Goal: Task Accomplishment & Management: Manage account settings

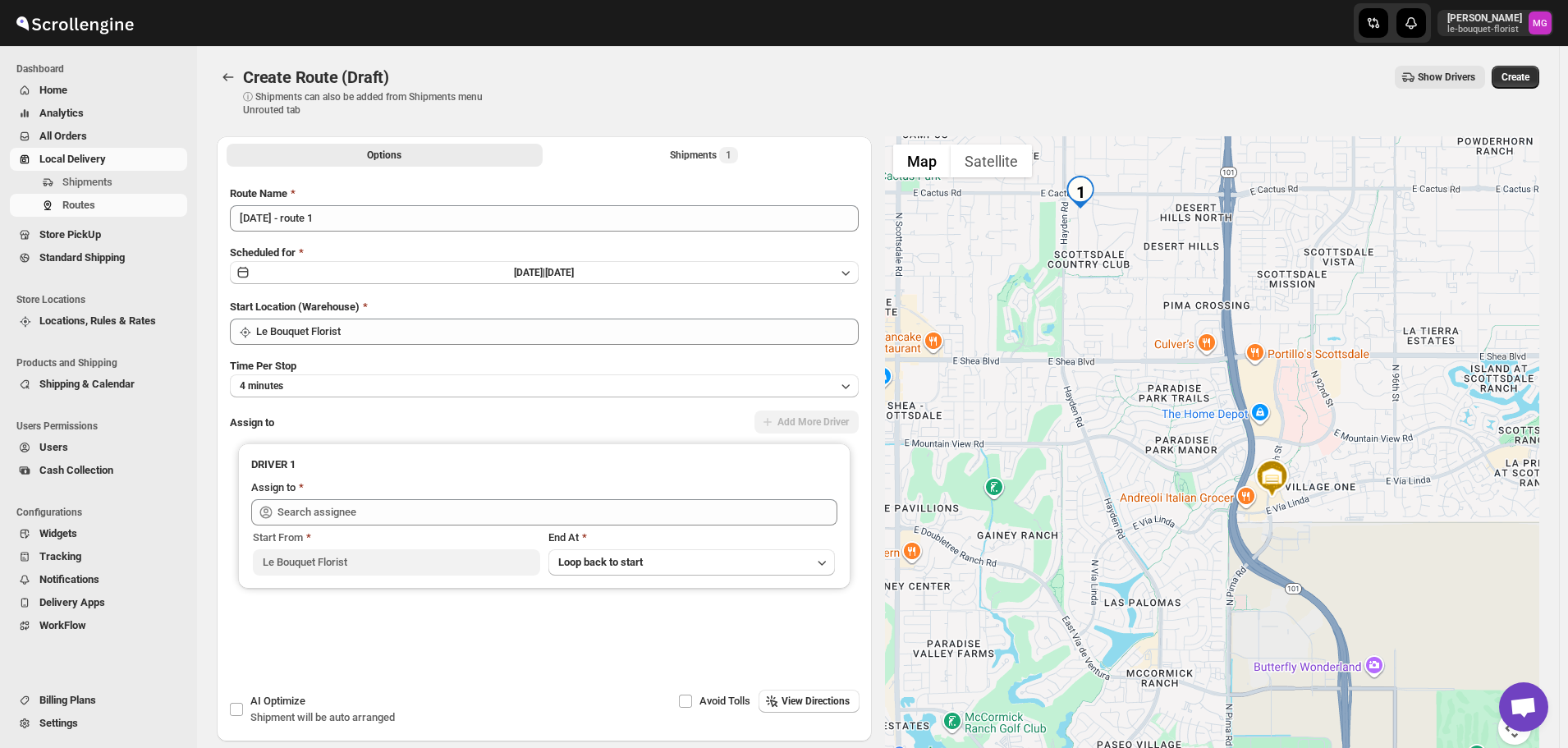
scroll to position [1048, 0]
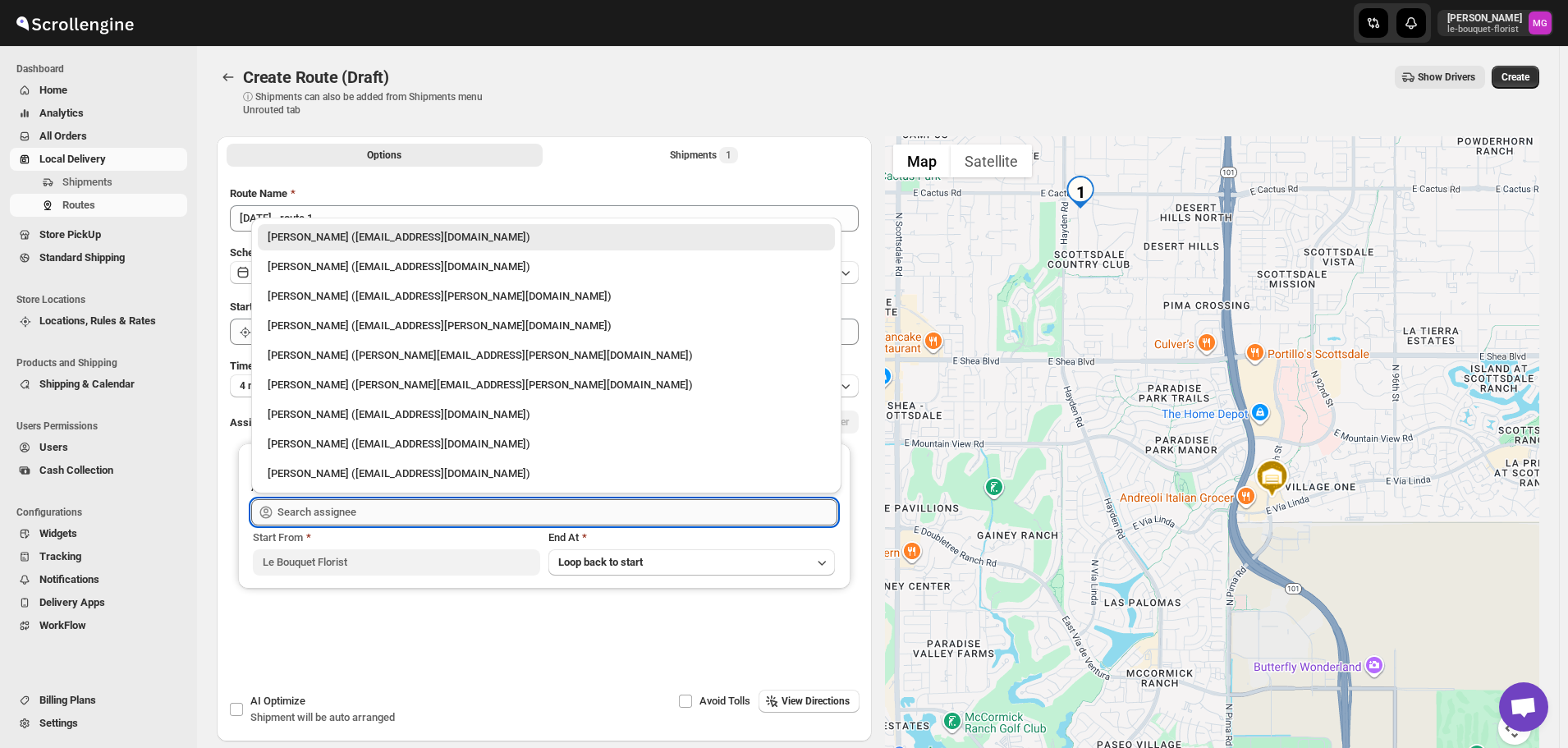
click at [308, 502] on input "text" at bounding box center [557, 512] width 560 height 26
click at [299, 268] on div "[PERSON_NAME] ([EMAIL_ADDRESS][DOMAIN_NAME])" at bounding box center [546, 266] width 557 height 16
type input "[PERSON_NAME] ([EMAIL_ADDRESS][DOMAIN_NAME])"
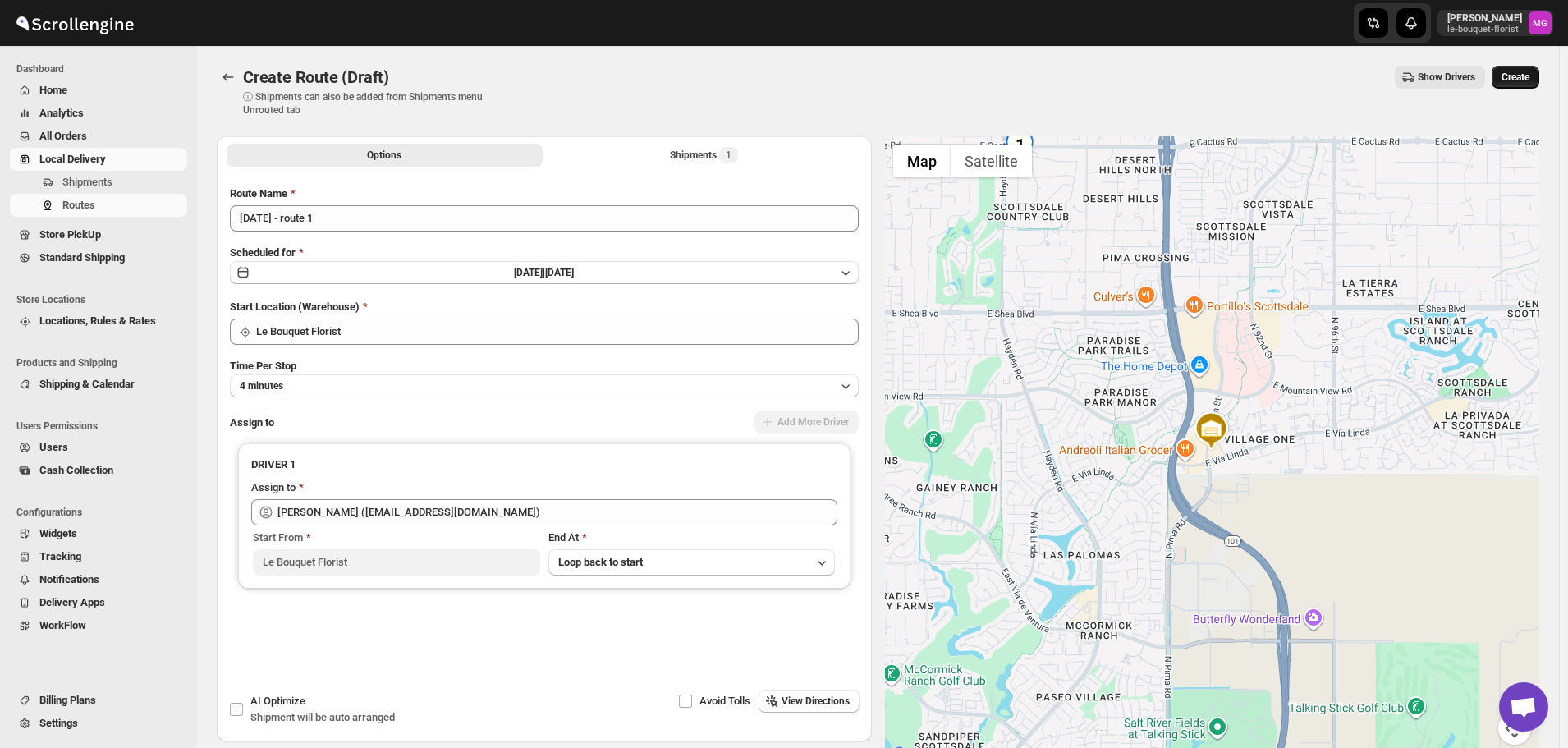
click at [1528, 78] on span "Create" at bounding box center [1515, 78] width 28 height 14
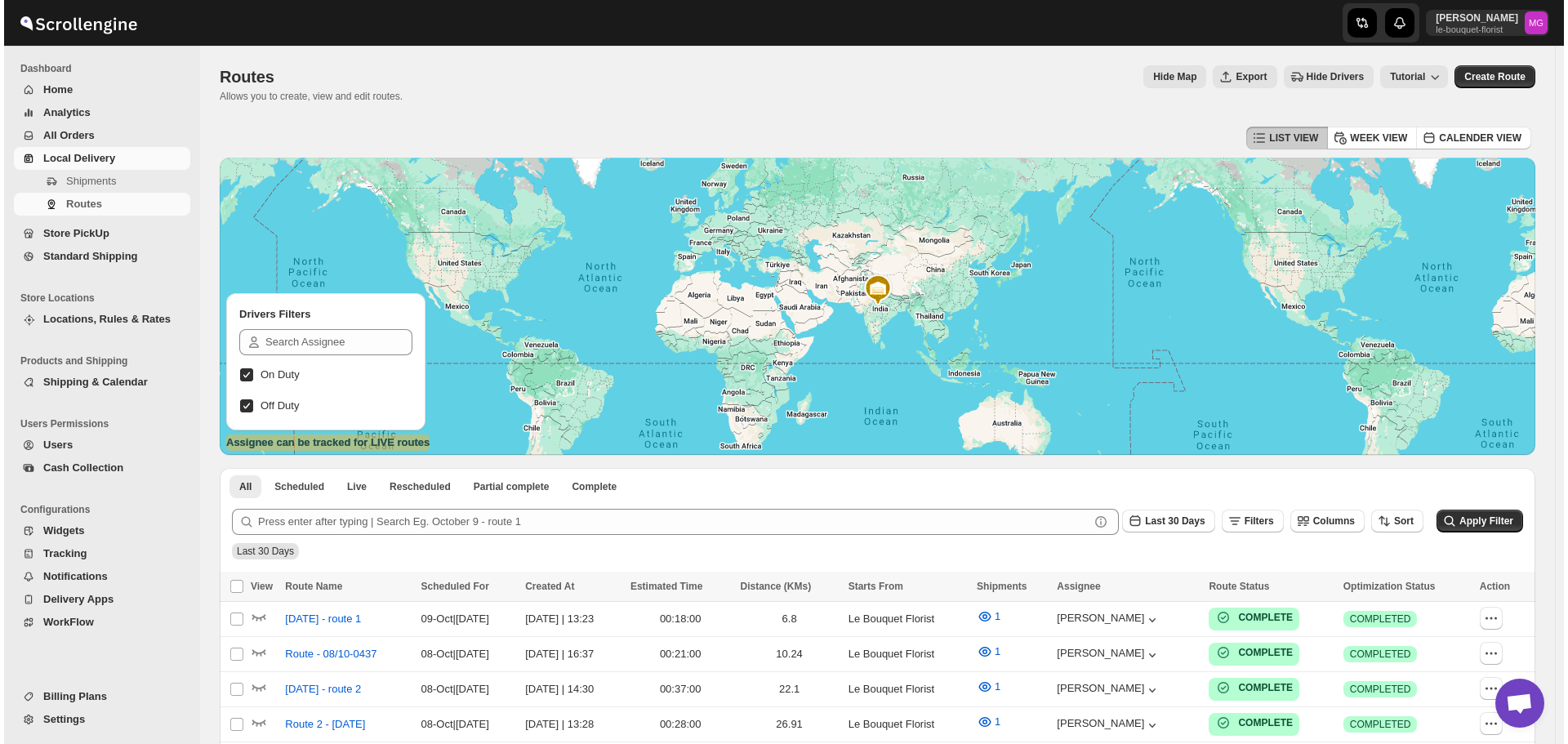
scroll to position [1043, 0]
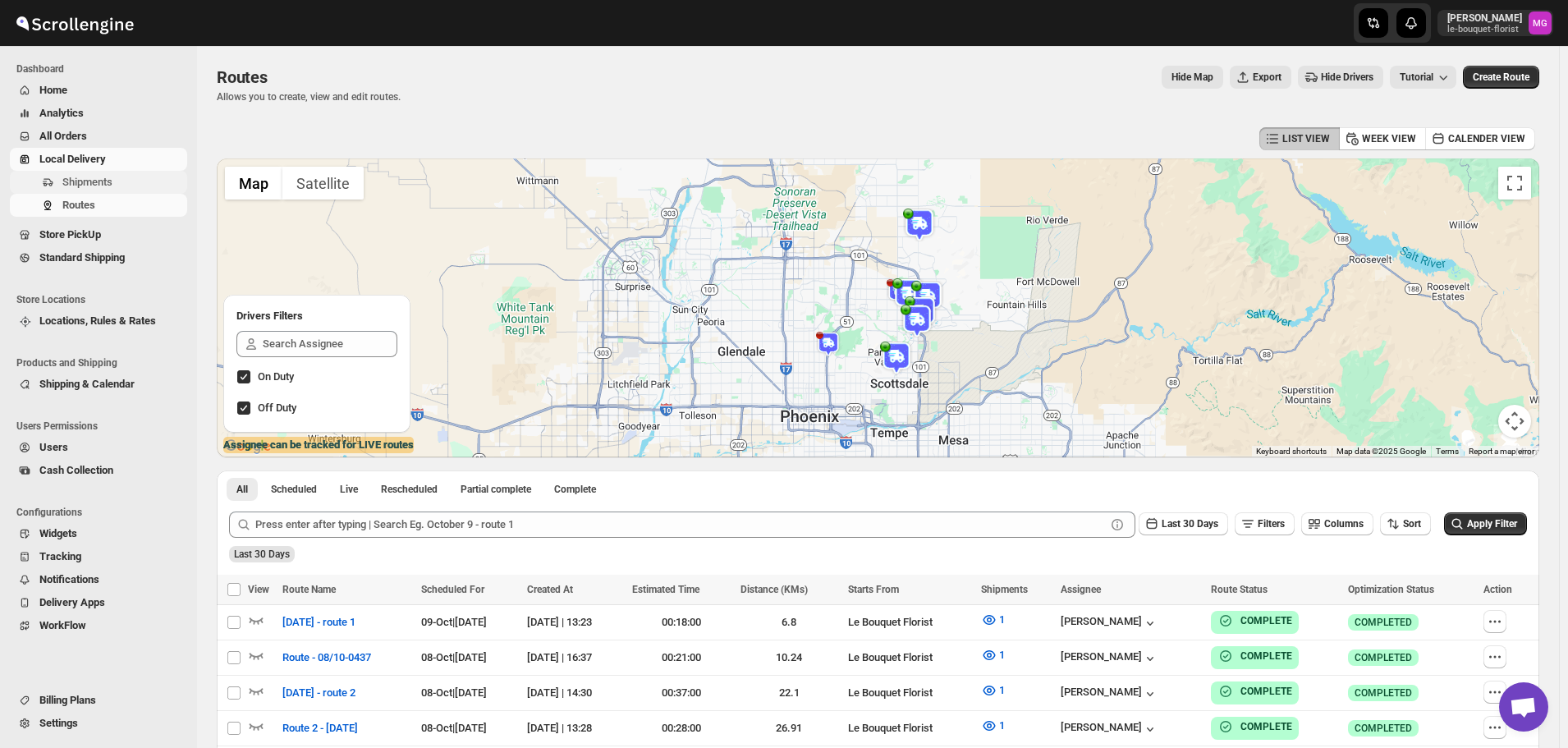
click at [137, 178] on span "Shipments" at bounding box center [122, 182] width 121 height 16
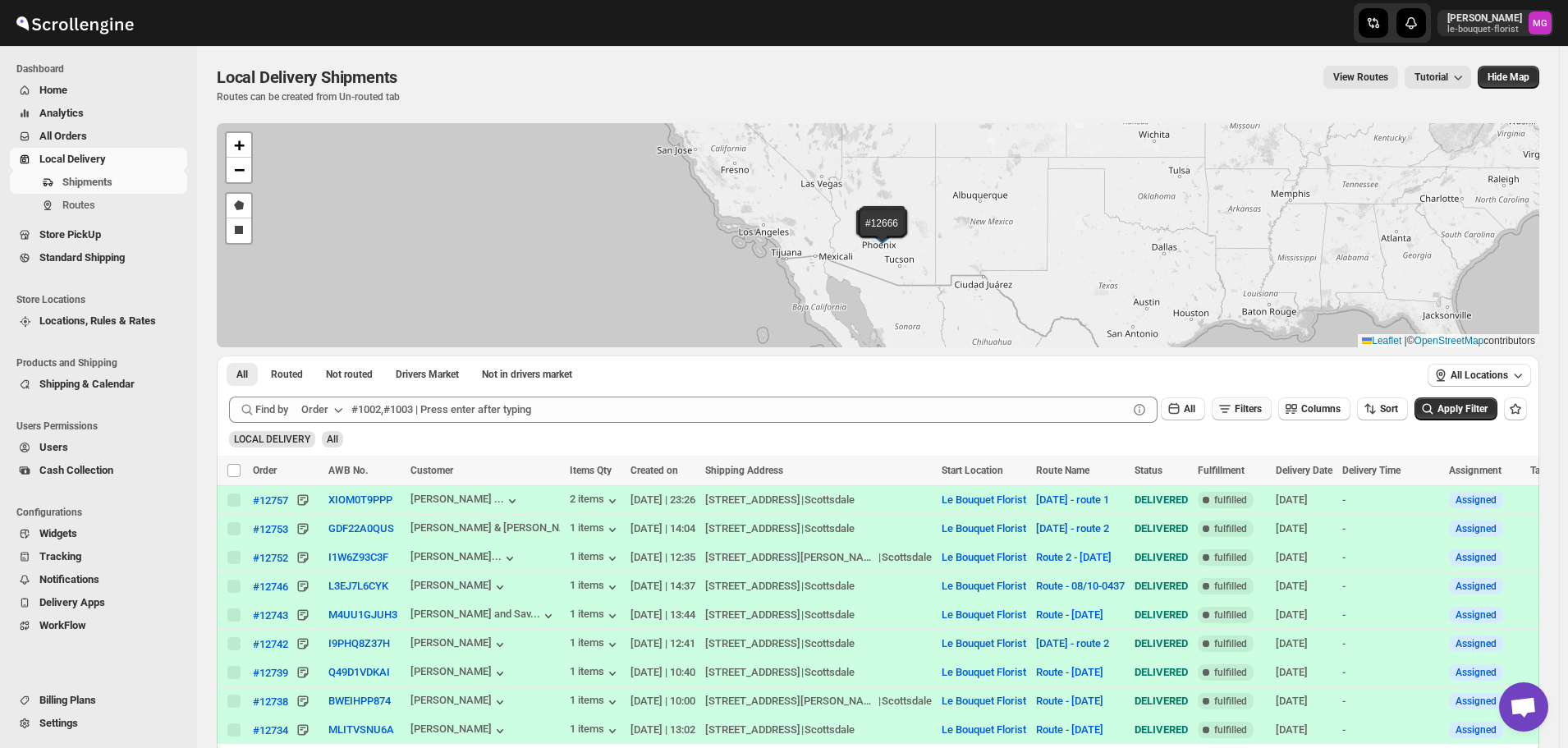
click at [1241, 408] on span "Filters" at bounding box center [1248, 409] width 27 height 12
click at [1232, 468] on button "Add Filter" at bounding box center [1247, 474] width 76 height 23
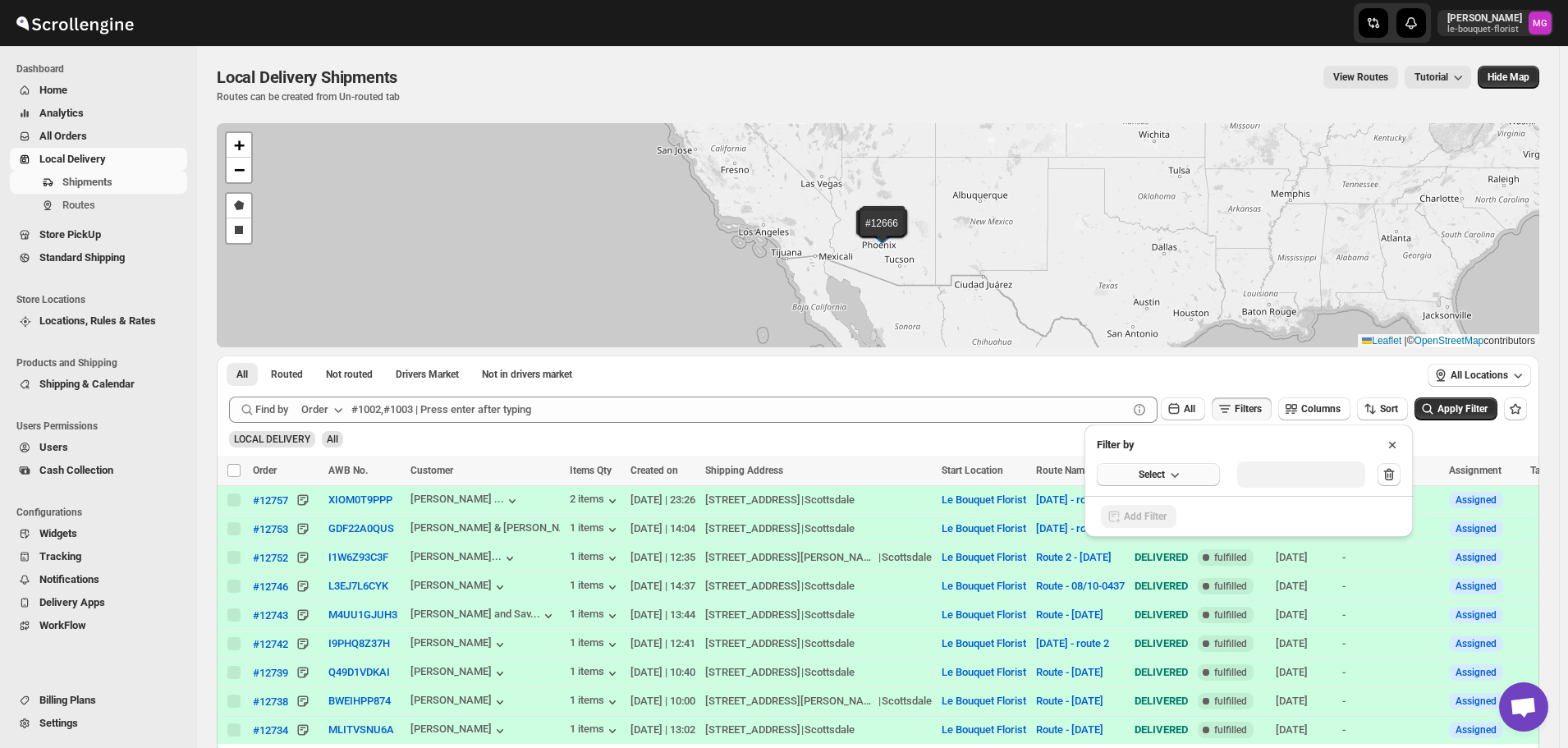
click at [1148, 475] on span "Select" at bounding box center [1151, 475] width 26 height 14
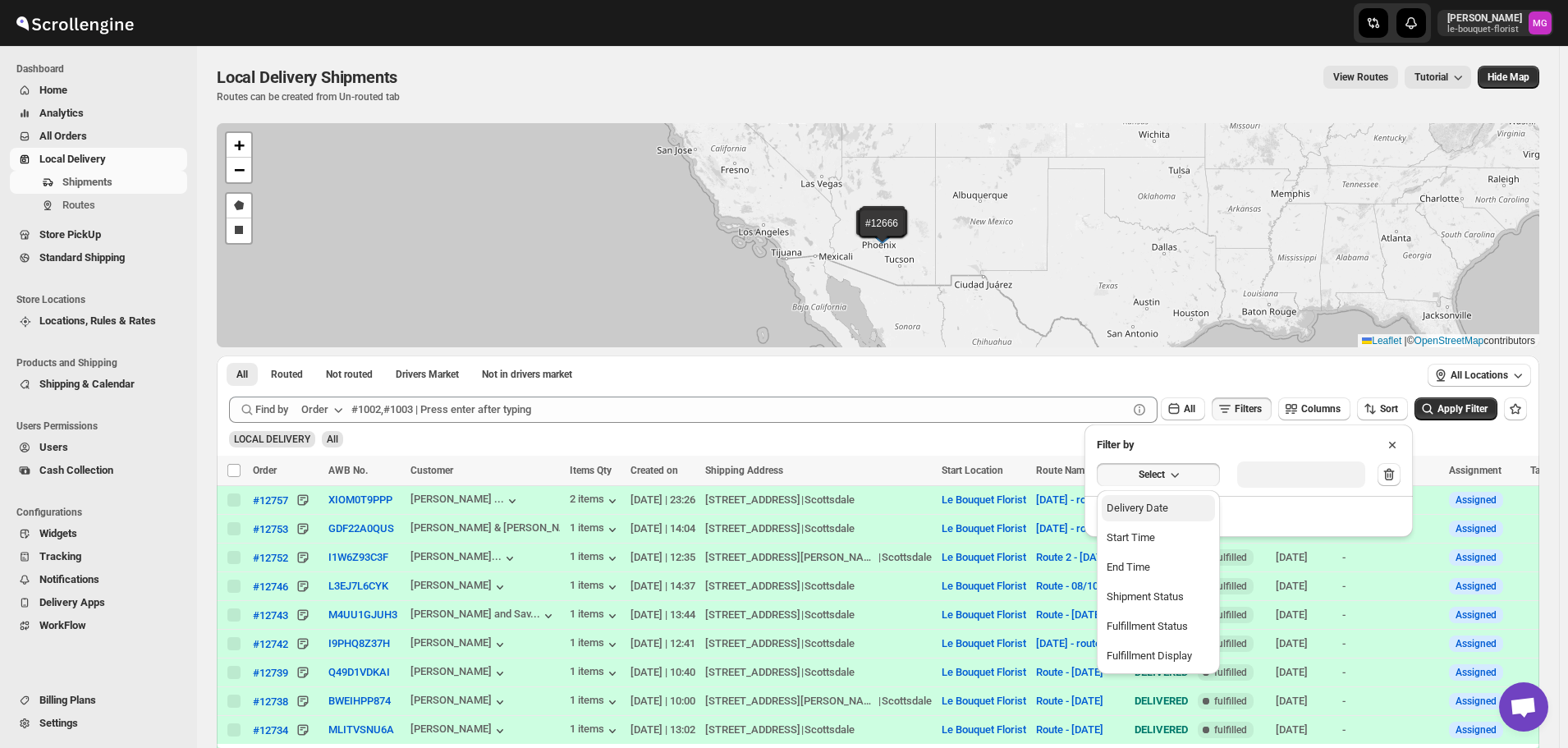
click at [1150, 501] on div "Delivery Date" at bounding box center [1138, 508] width 62 height 16
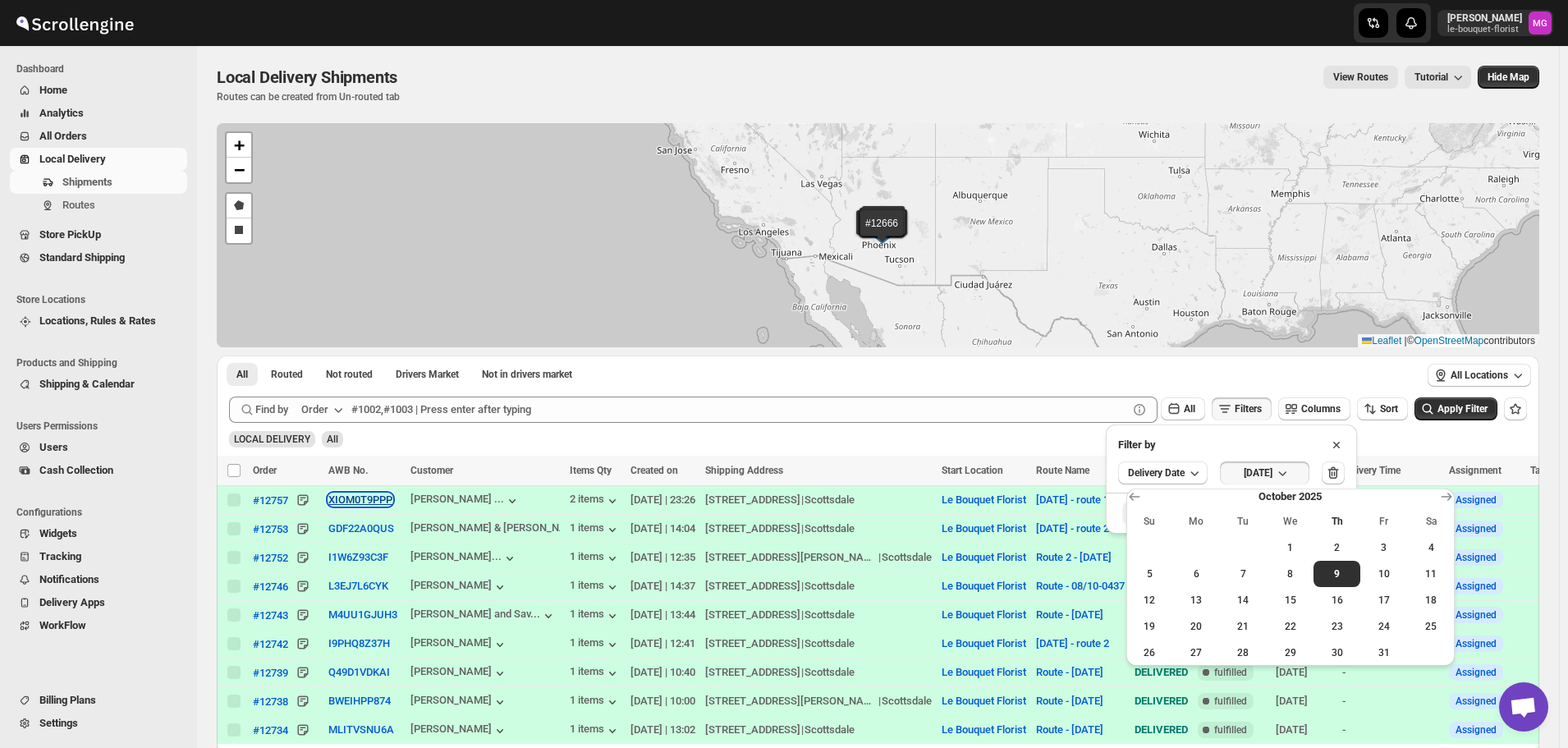
click at [331, 502] on button "XIOM0T9PPP" at bounding box center [361, 499] width 64 height 13
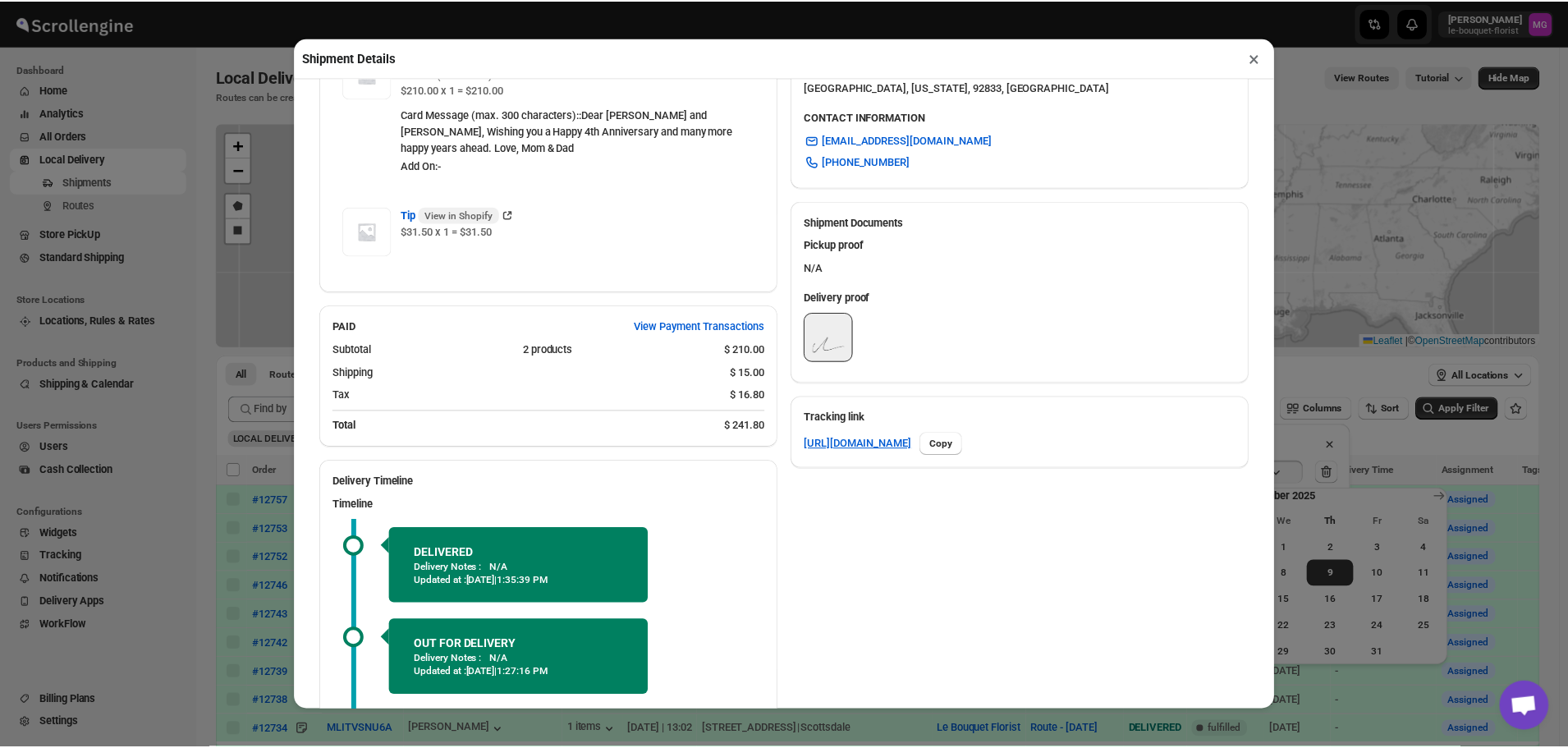
scroll to position [738, 0]
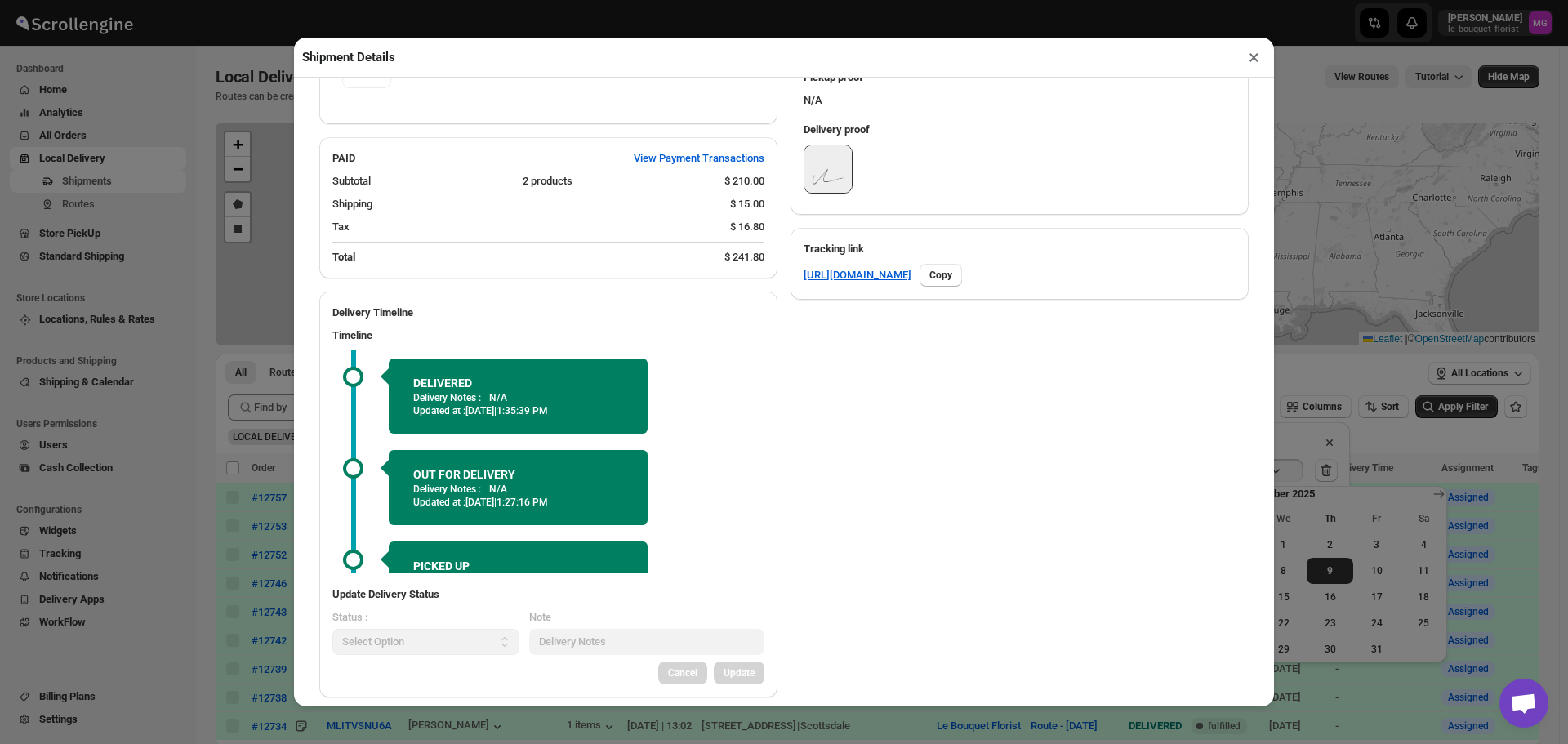
click at [1256, 56] on button "×" at bounding box center [1254, 57] width 24 height 23
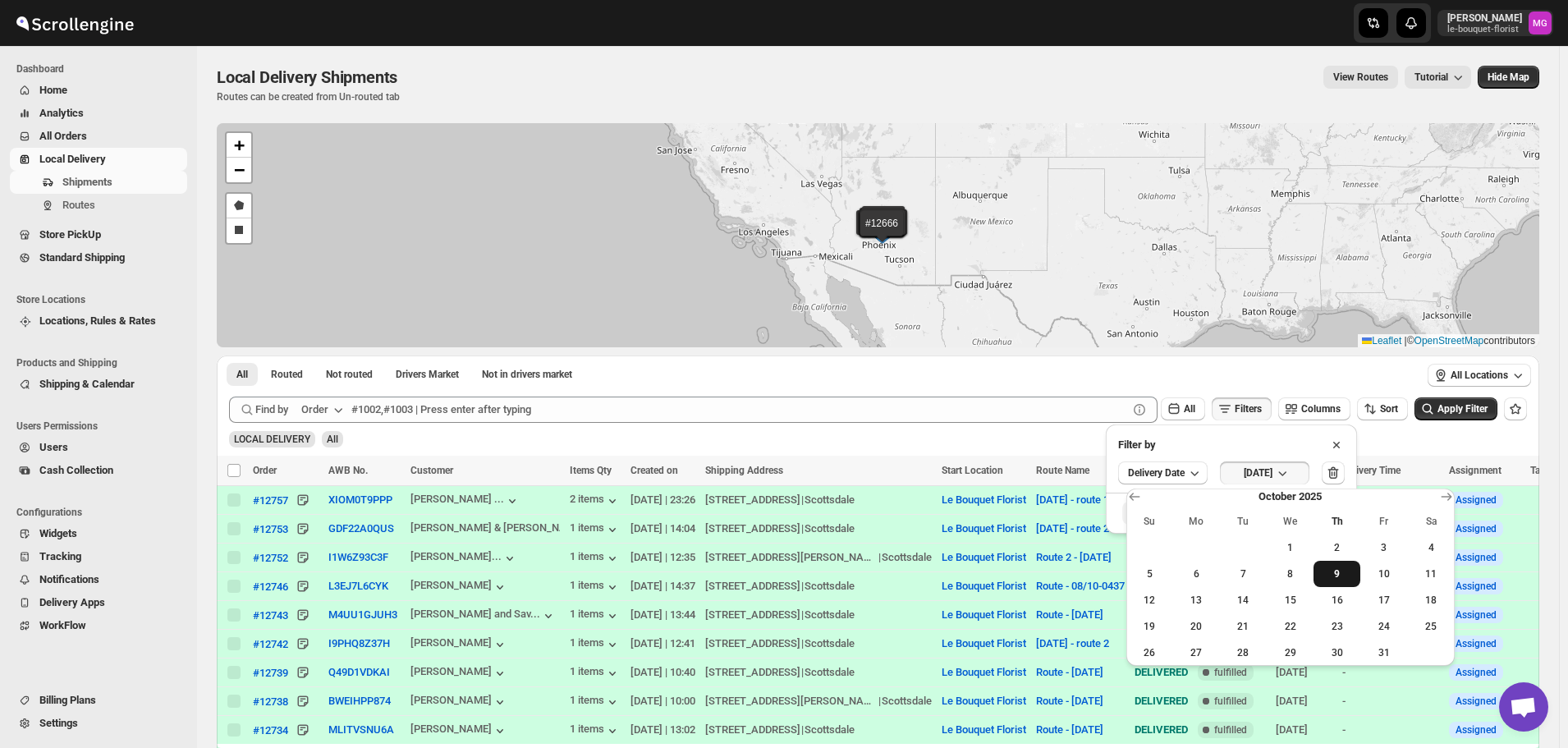
click at [1332, 578] on span "9" at bounding box center [1336, 574] width 34 height 14
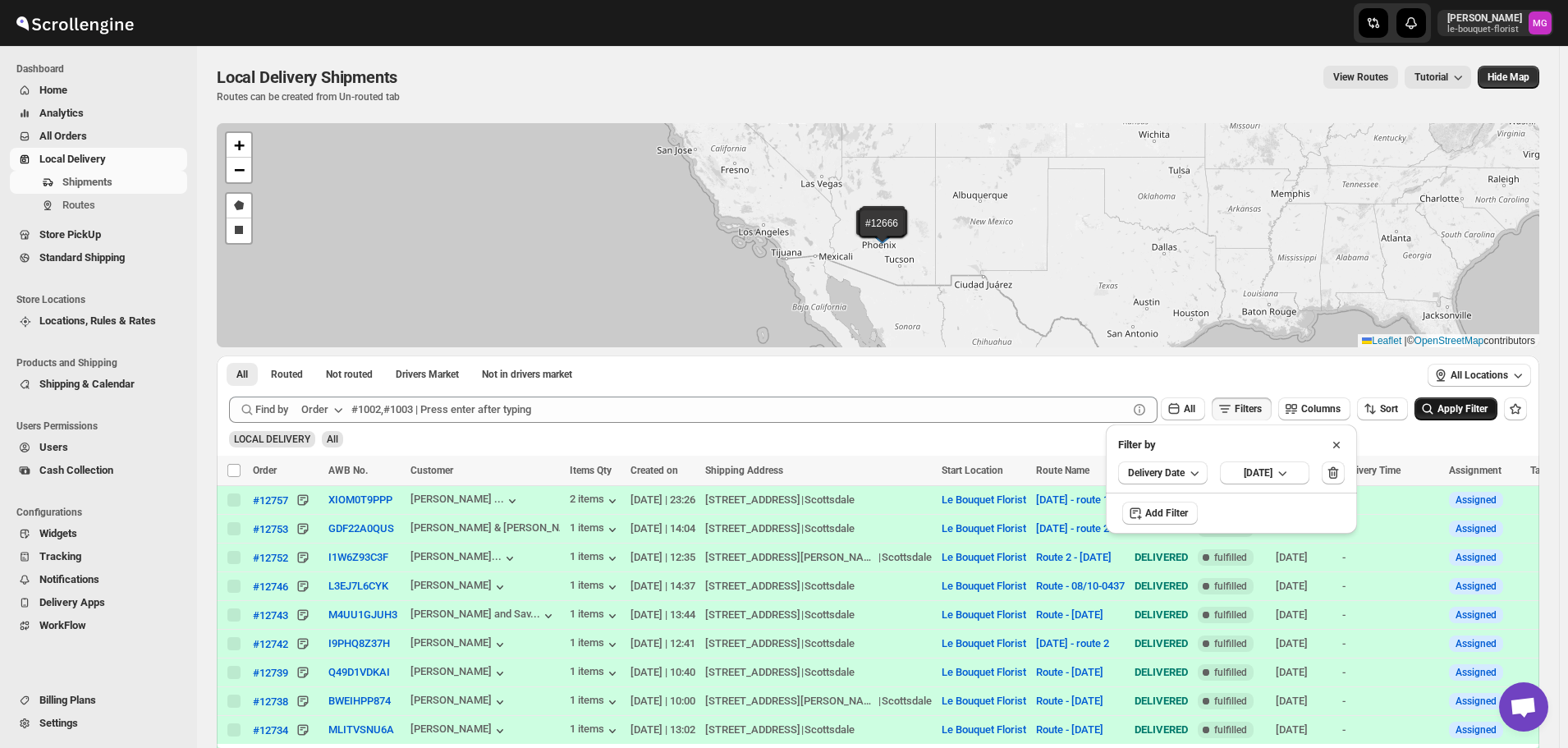
click at [1446, 417] on button "Apply Filter" at bounding box center [1456, 409] width 83 height 23
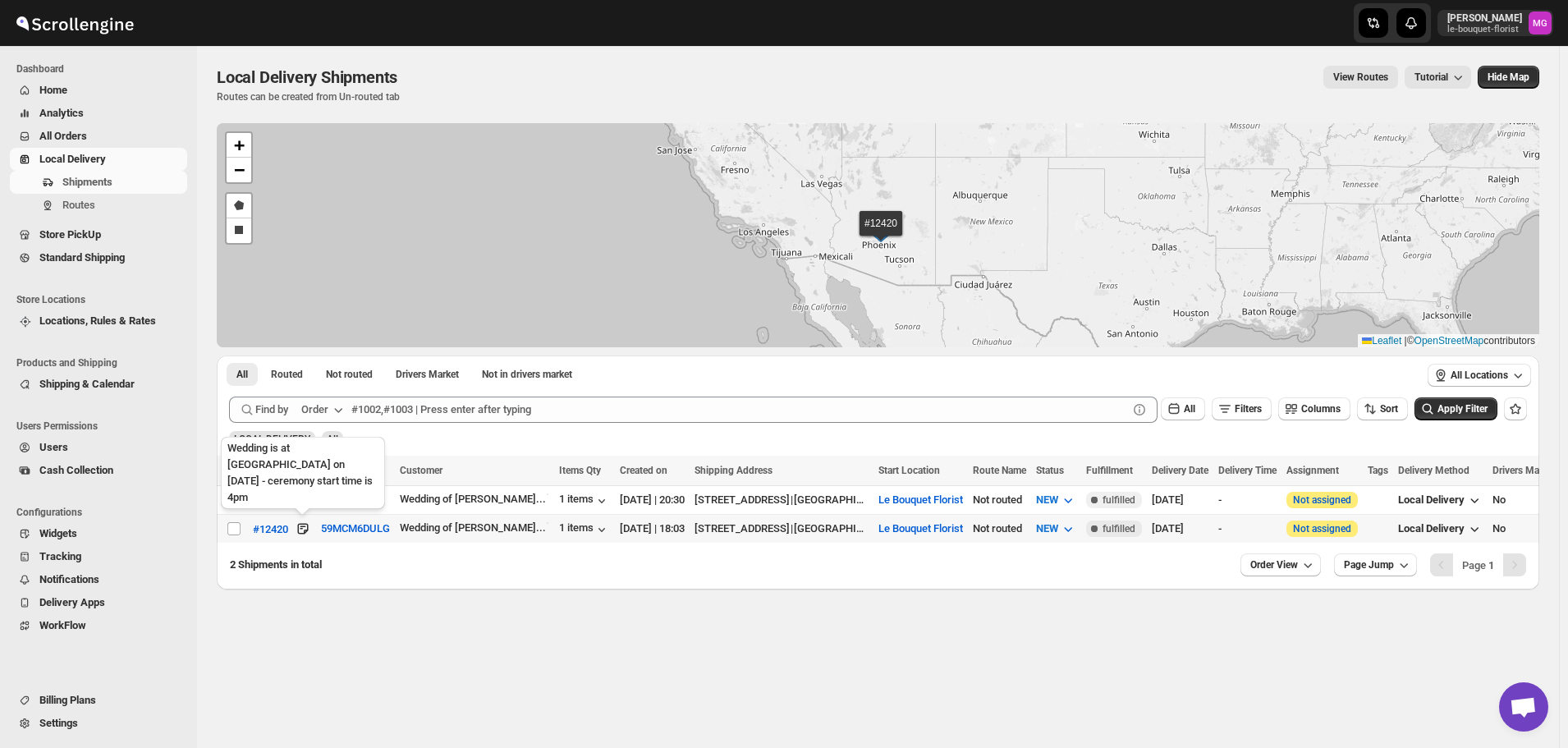
click at [303, 525] on icon at bounding box center [302, 528] width 16 height 16
click at [54, 134] on span "All Orders" at bounding box center [63, 136] width 47 height 13
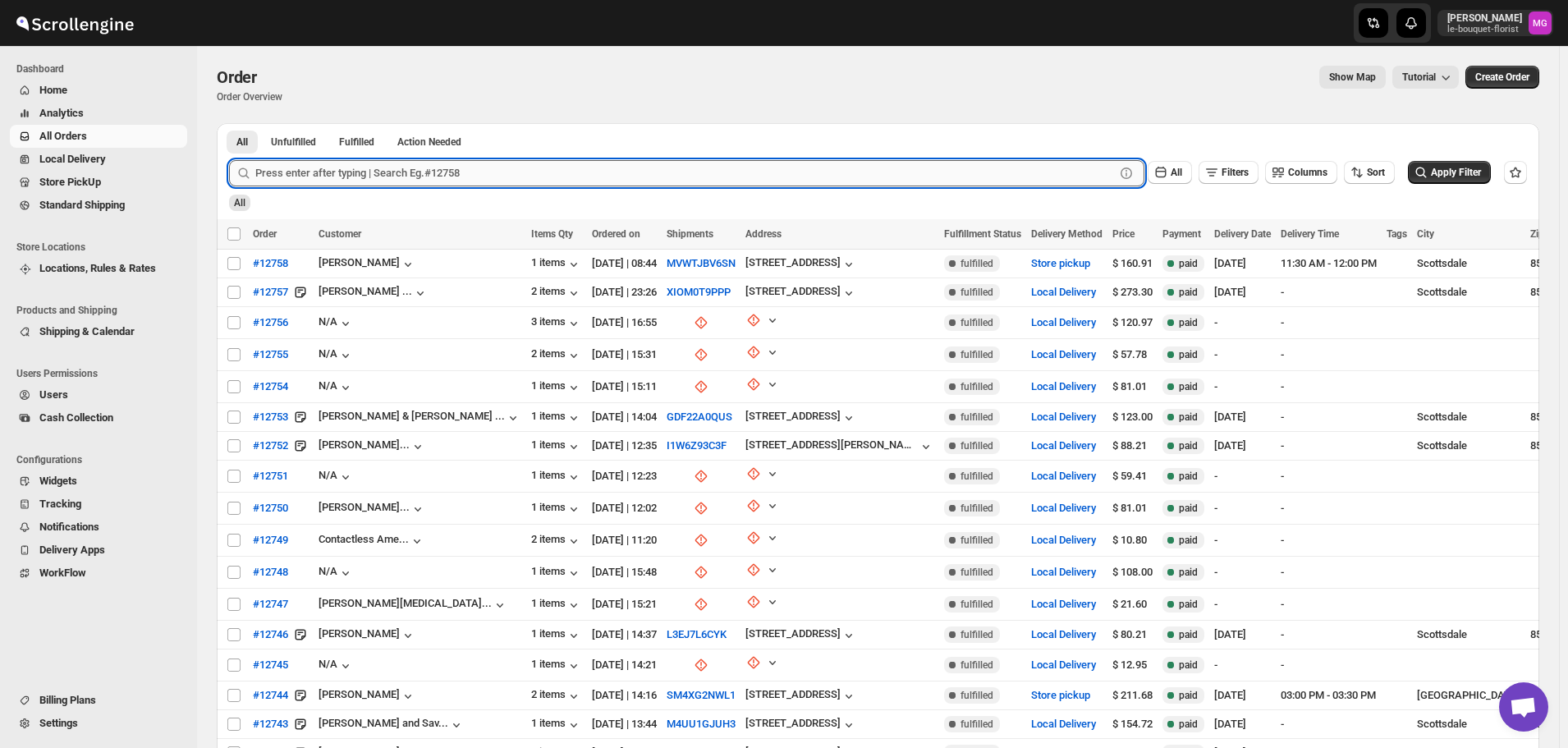
click at [319, 163] on input "text" at bounding box center [684, 172] width 860 height 26
type input "12420"
click at [229, 123] on button "Submit" at bounding box center [252, 132] width 47 height 17
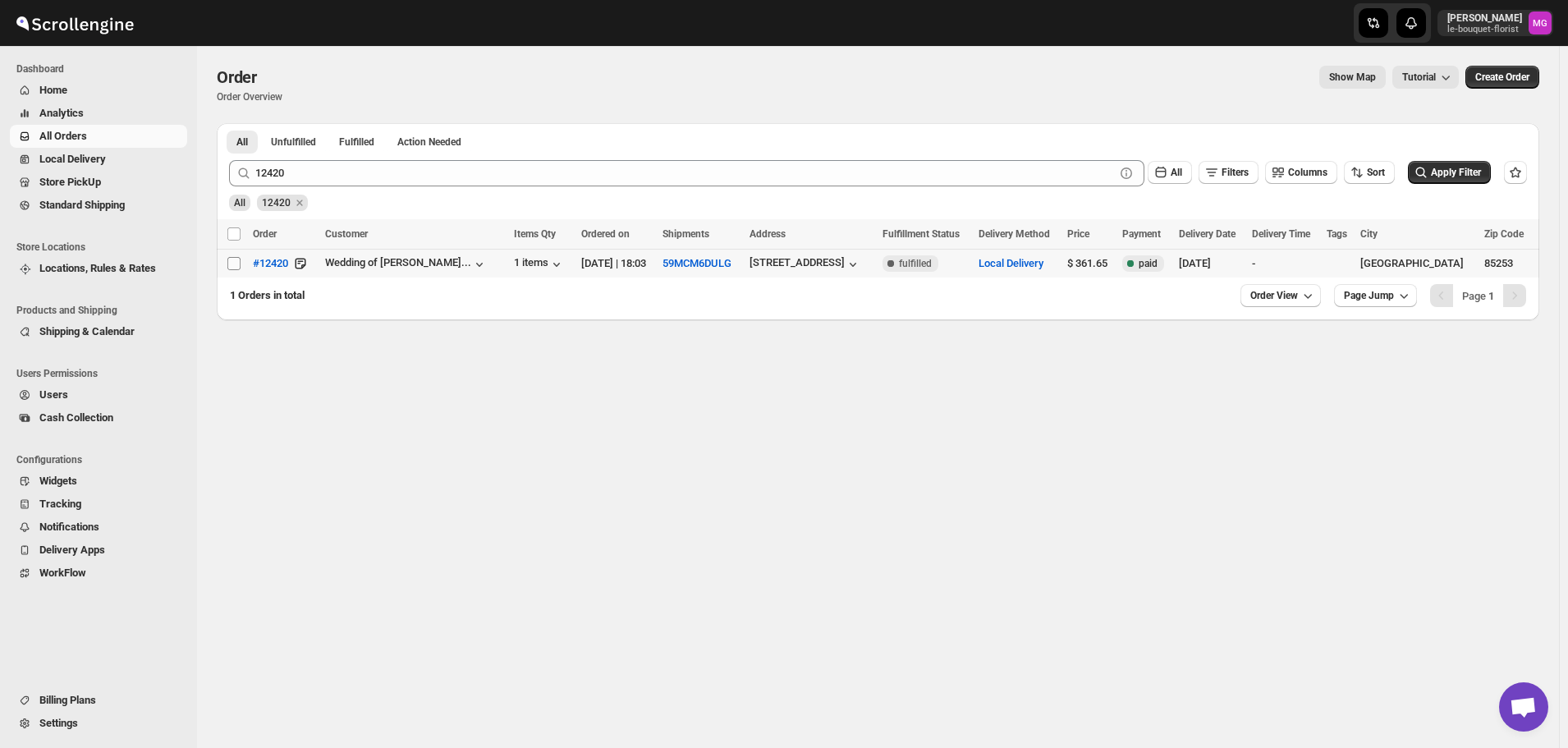
click at [238, 263] on input "Select order" at bounding box center [235, 264] width 14 height 14
checkbox input "true"
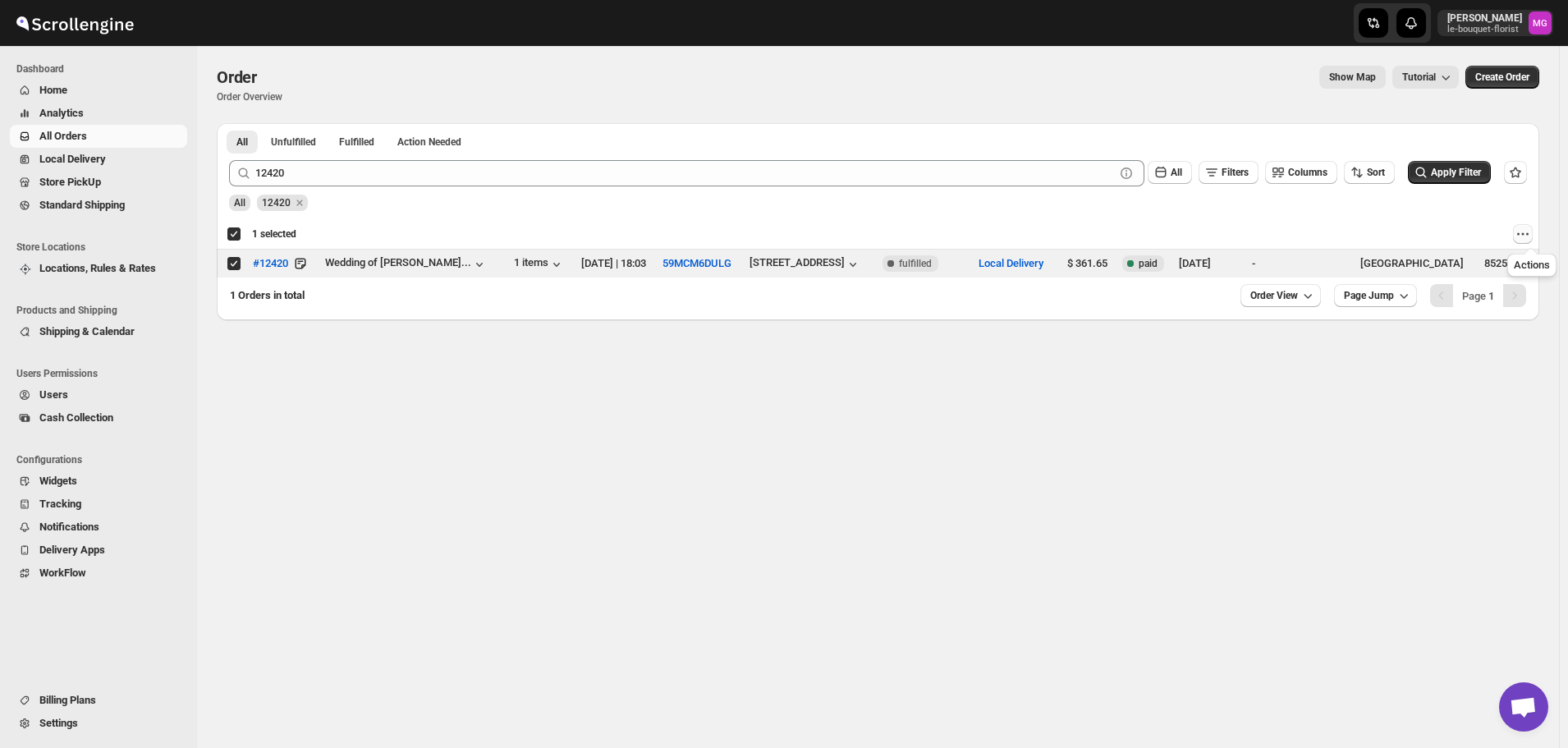
click at [1531, 234] on icon "Actions" at bounding box center [1522, 234] width 16 height 16
click at [1504, 265] on span "Archive Selected Order(s)" at bounding box center [1469, 265] width 123 height 13
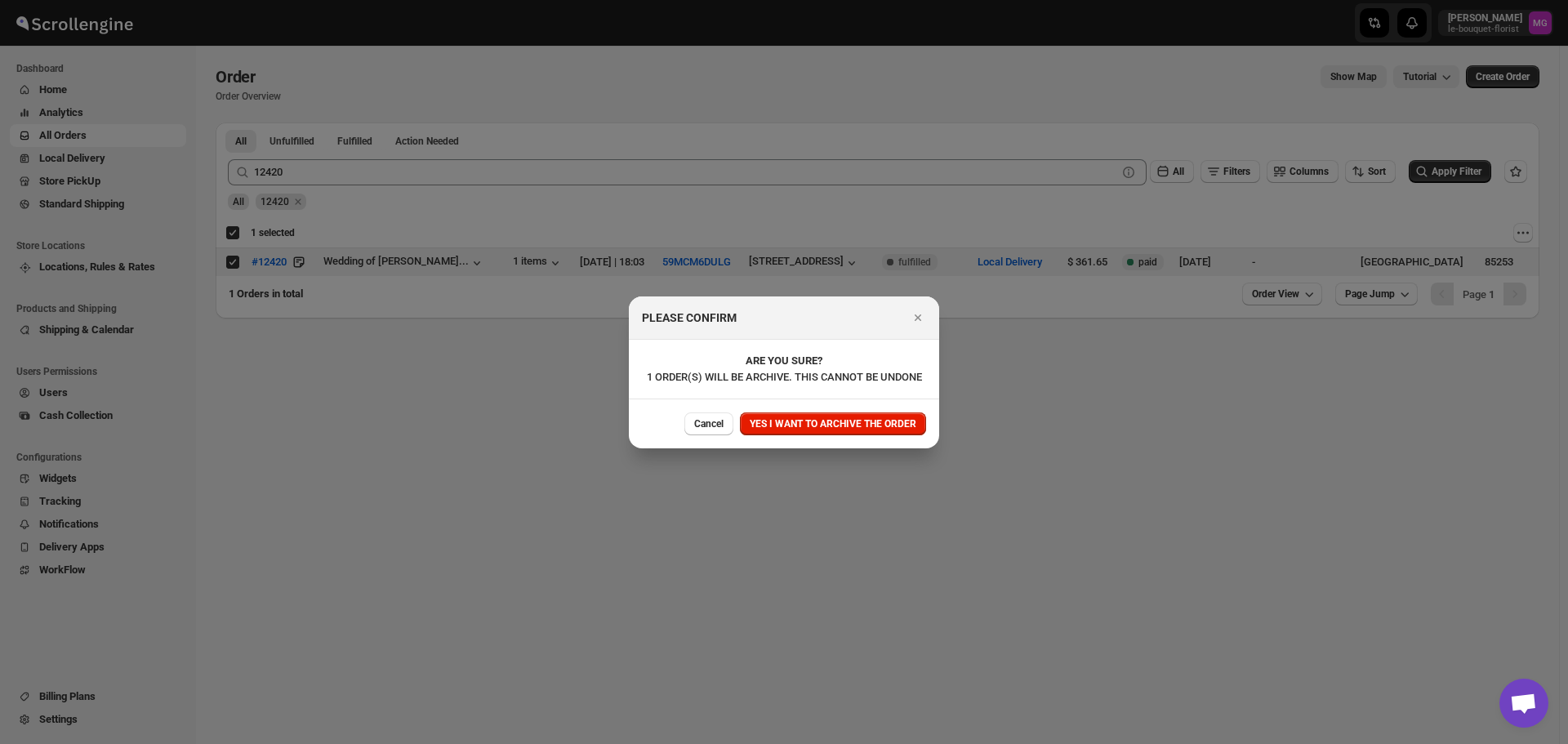
click at [896, 417] on span "YES I WANT TO ARCHIVE THE ORDER" at bounding box center [833, 424] width 167 height 13
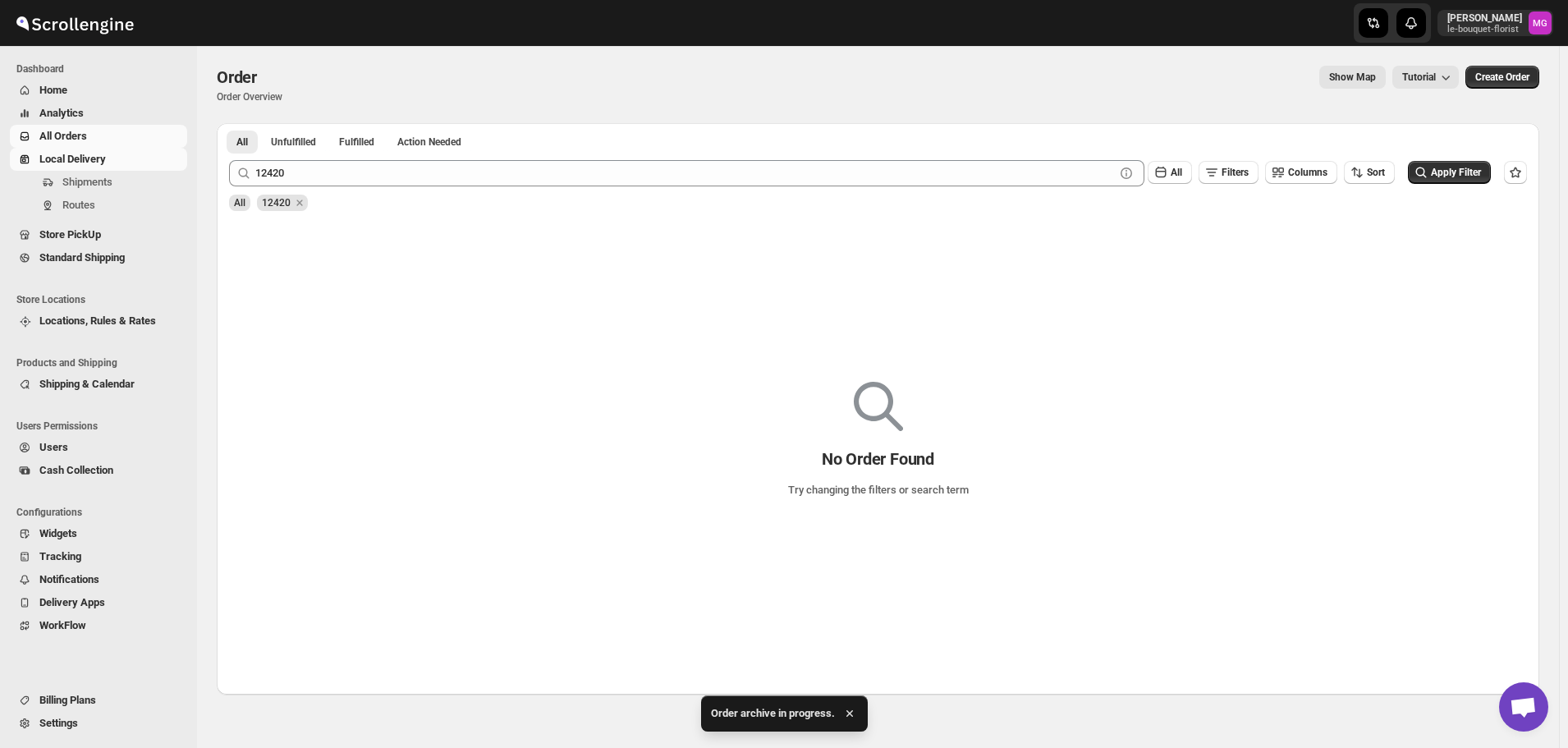
click at [85, 156] on span "Local Delivery" at bounding box center [73, 159] width 67 height 13
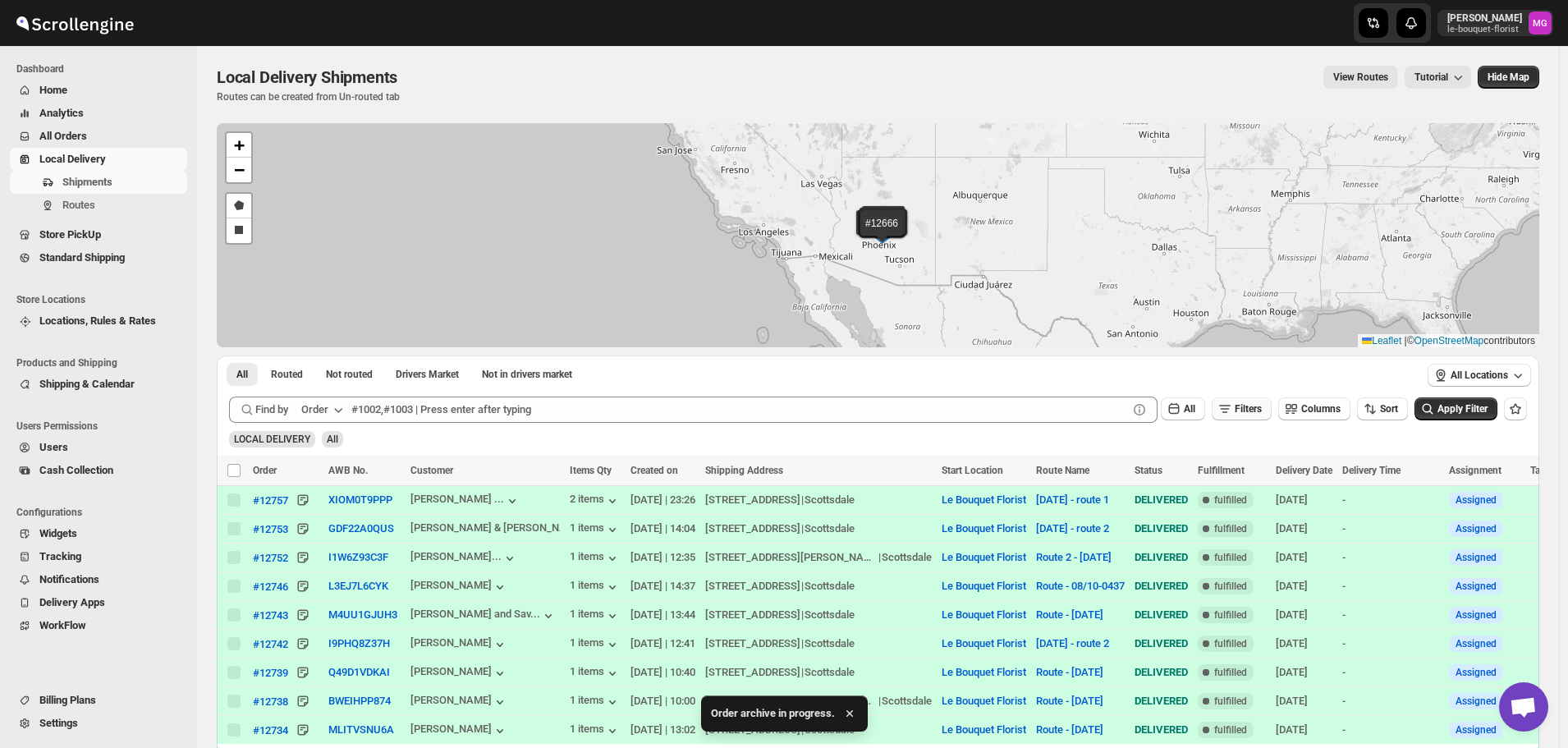
click at [1244, 405] on span "Filters" at bounding box center [1248, 409] width 27 height 12
click at [1231, 468] on icon "button" at bounding box center [1223, 473] width 16 height 16
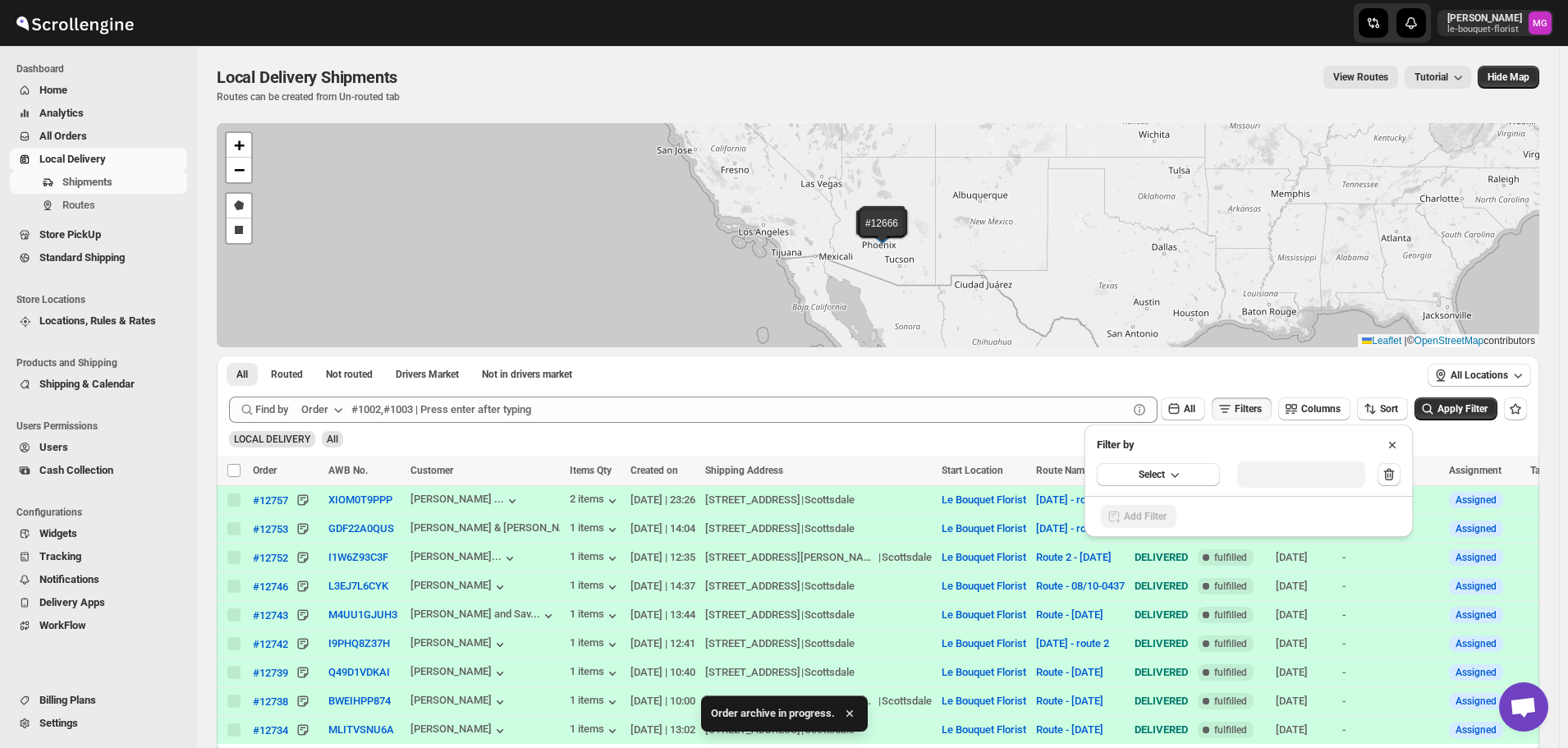
click at [1181, 457] on div "Select" at bounding box center [1248, 475] width 329 height 43
click at [1177, 464] on button "Select" at bounding box center [1158, 475] width 123 height 23
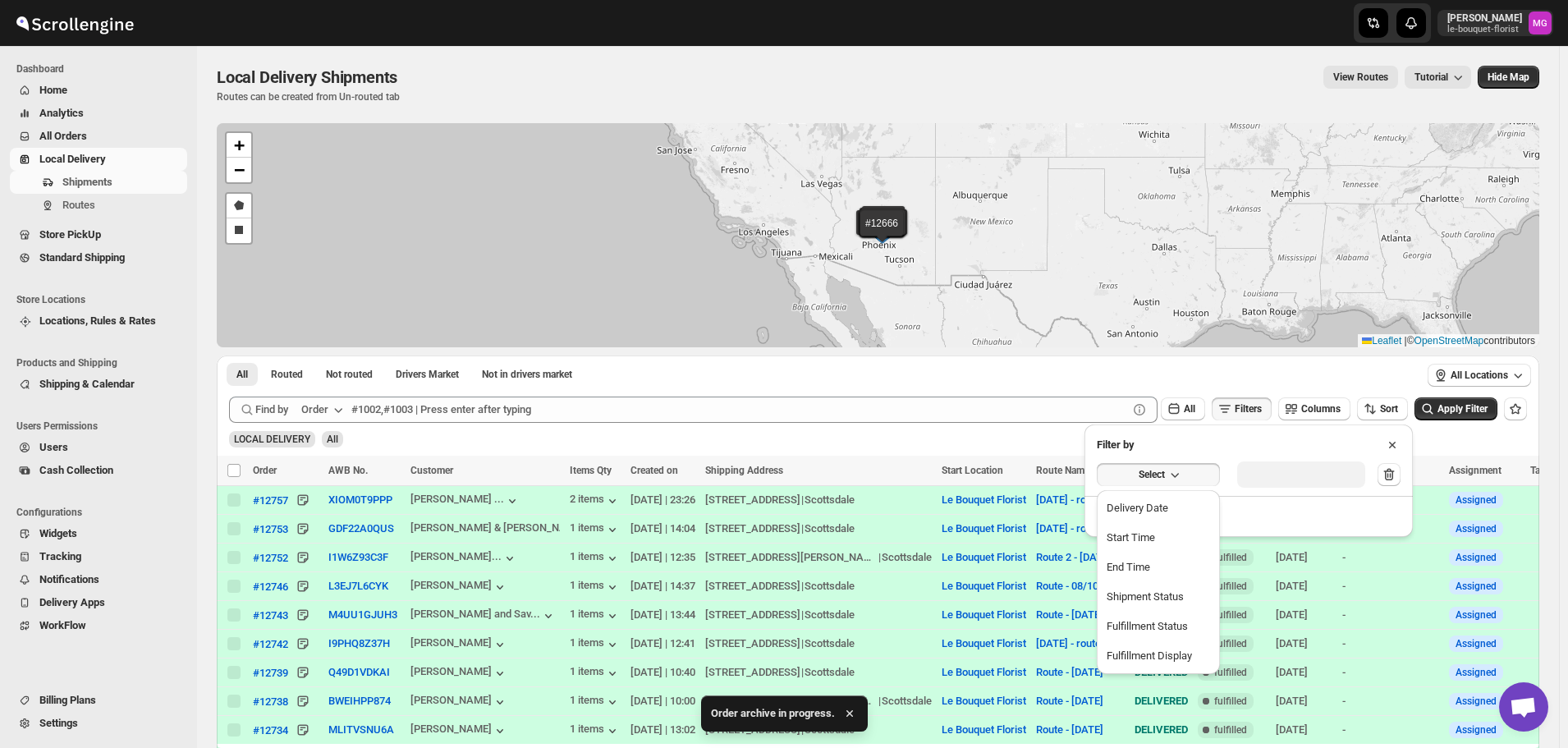
click at [1163, 523] on ul "Delivery Date Start Time End Time Shipment Status Fulfillment Status Fulfillmen…" at bounding box center [1158, 582] width 113 height 174
click at [1167, 515] on div "Delivery Date" at bounding box center [1138, 508] width 62 height 16
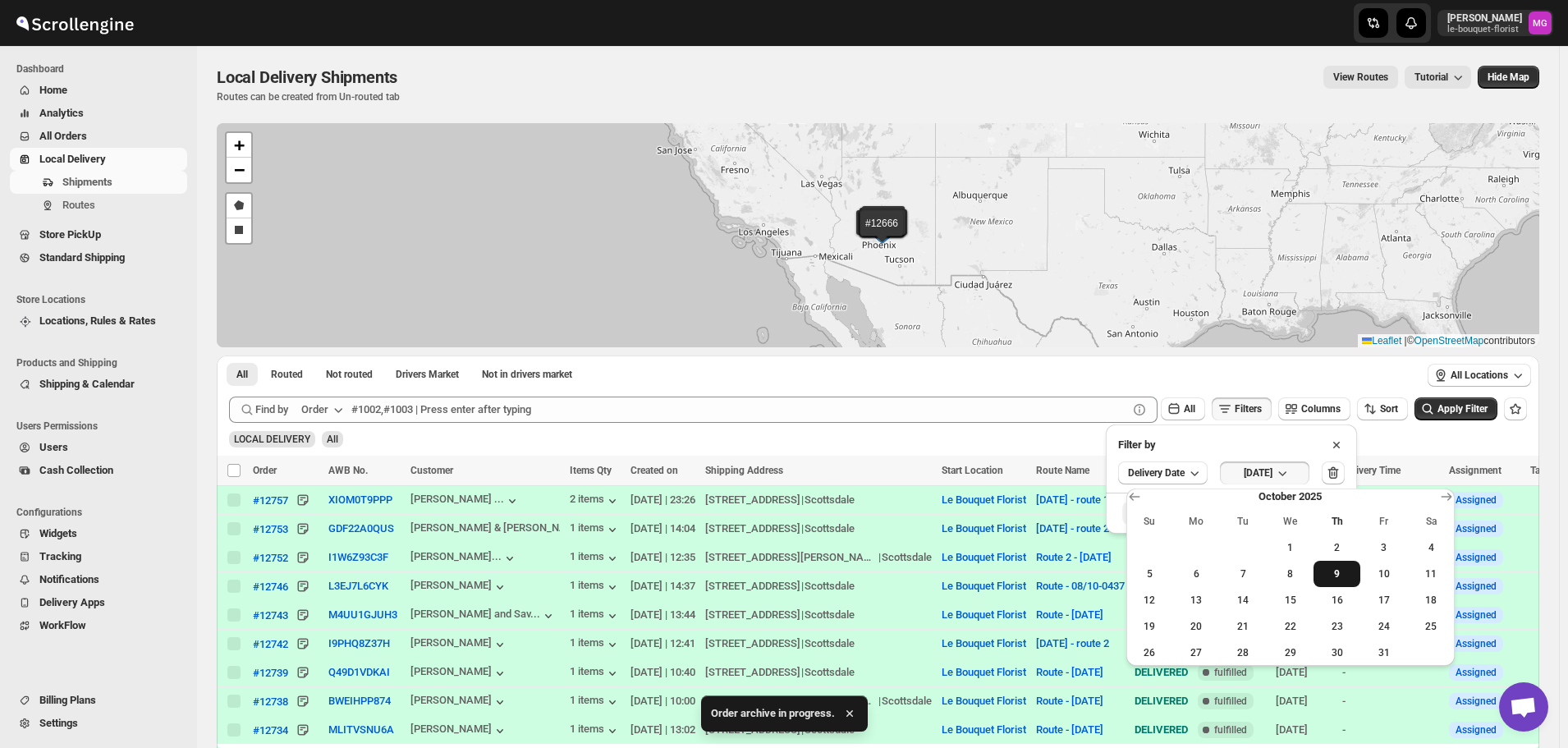
click at [1327, 579] on span "9" at bounding box center [1336, 574] width 34 height 14
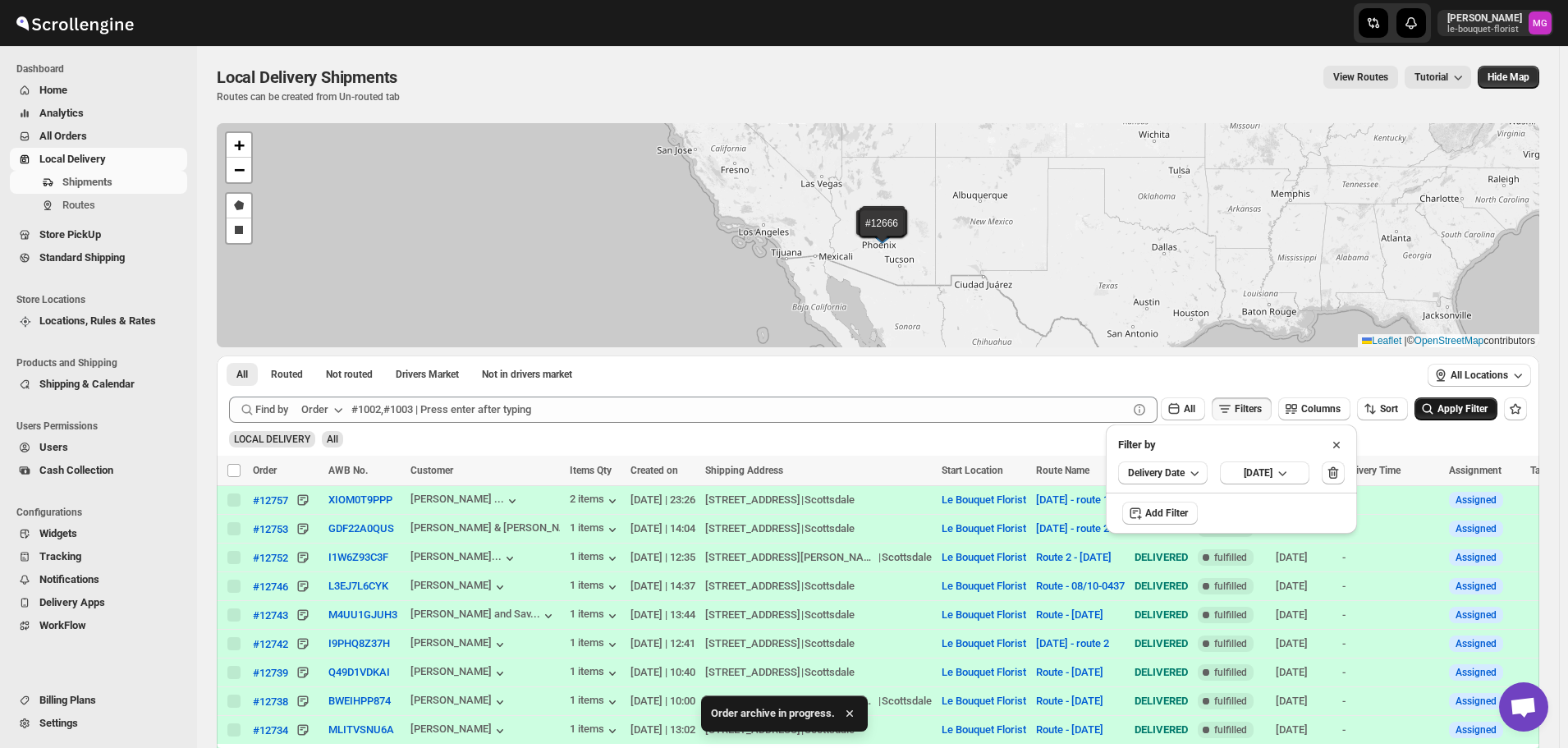
click at [1435, 416] on icon "submit" at bounding box center [1427, 408] width 16 height 16
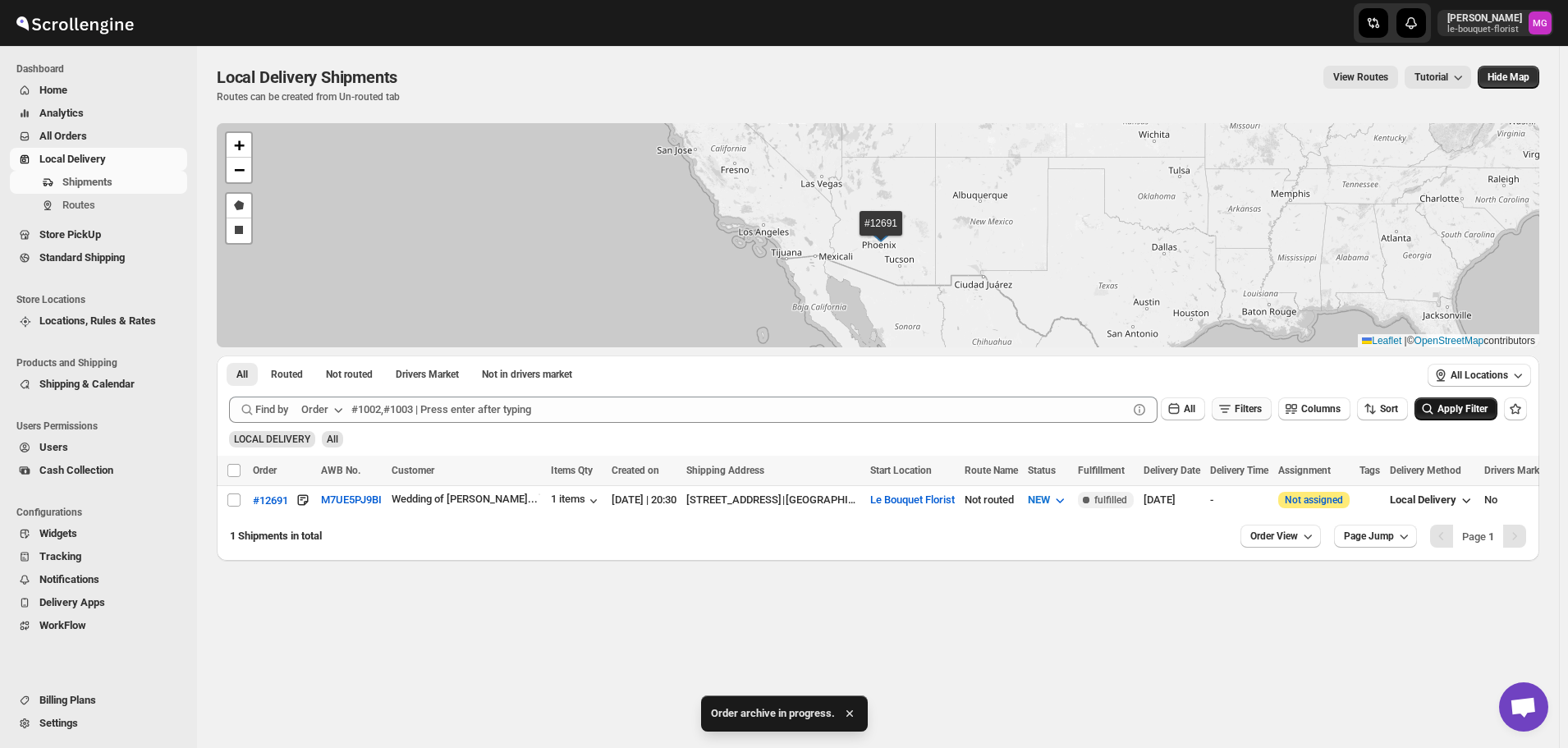
click at [1262, 411] on span "Filters" at bounding box center [1248, 409] width 27 height 12
click at [1355, 474] on div "Delivery Date Thu Oct 09 2025" at bounding box center [1231, 473] width 251 height 40
click at [1344, 475] on button "button" at bounding box center [1333, 473] width 23 height 23
click at [1462, 409] on span "Apply Filter" at bounding box center [1462, 409] width 50 height 12
